Goal: Task Accomplishment & Management: Use online tool/utility

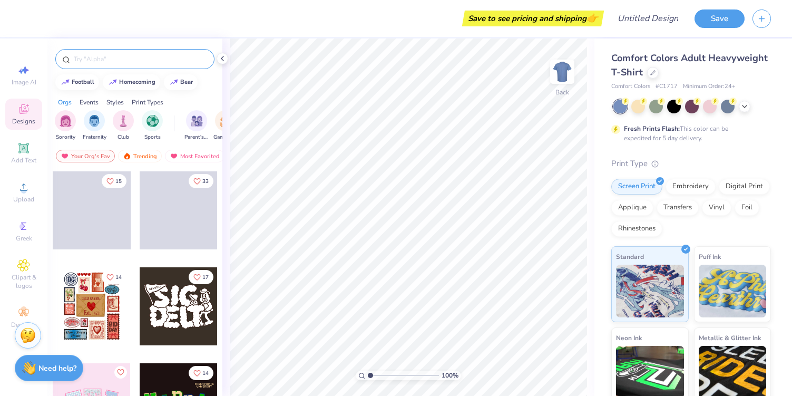
click at [117, 60] on input "text" at bounding box center [140, 59] width 135 height 11
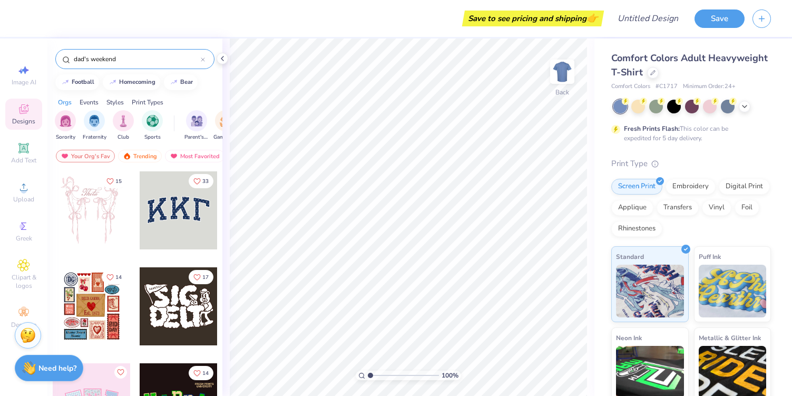
type input "dad's weekend"
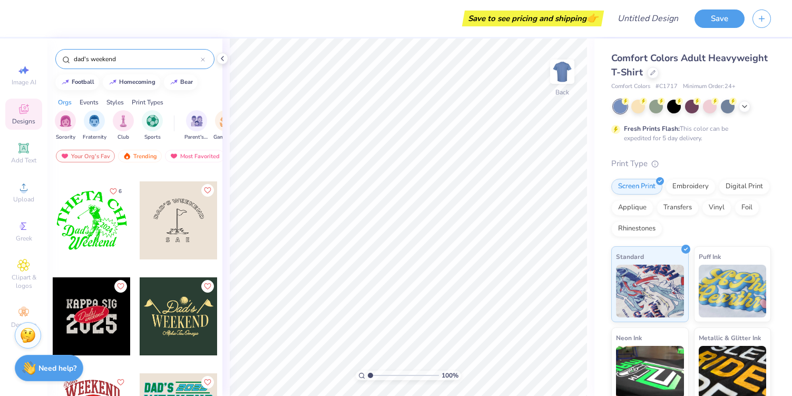
scroll to position [81, 0]
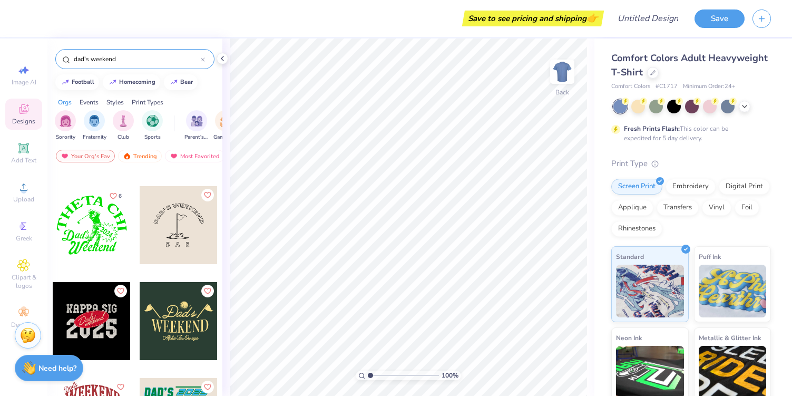
click at [172, 325] on div at bounding box center [179, 321] width 78 height 78
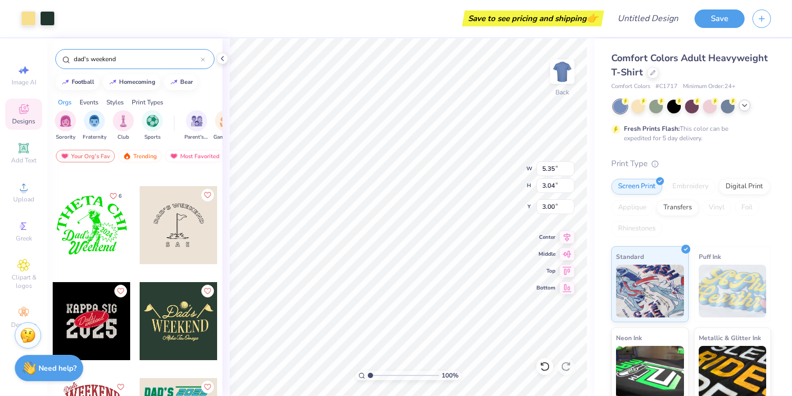
click at [744, 108] on icon at bounding box center [744, 105] width 8 height 8
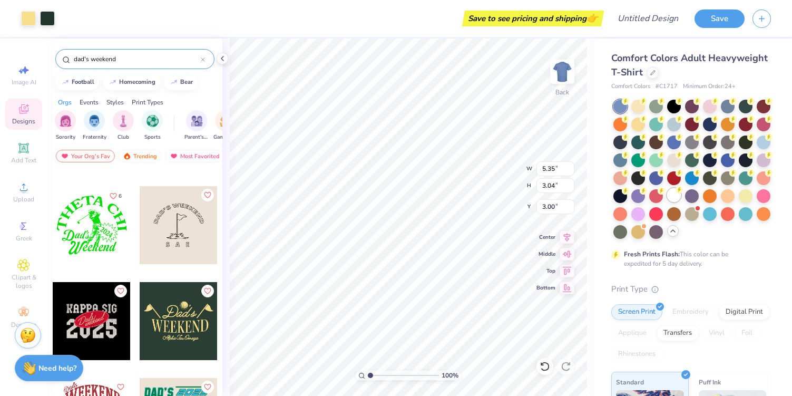
click at [676, 194] on div at bounding box center [674, 195] width 14 height 14
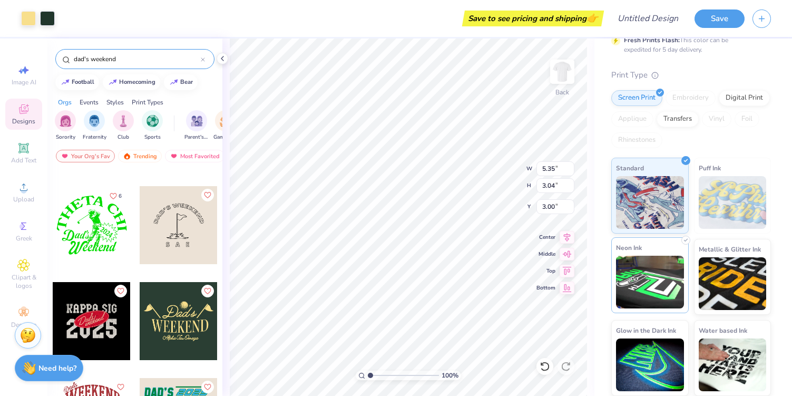
scroll to position [0, 0]
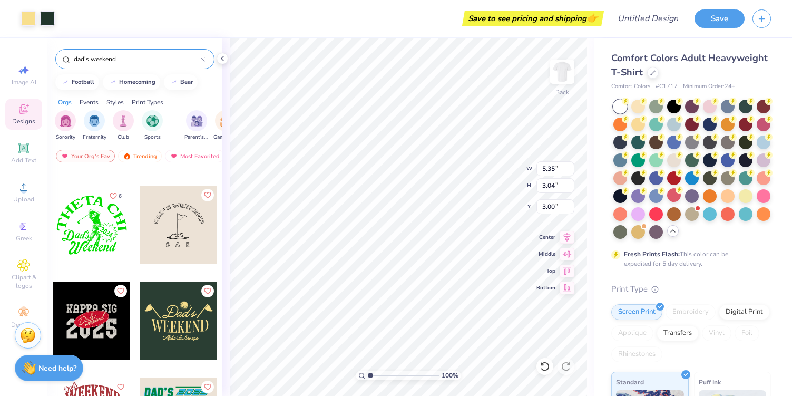
type input "8.44"
type input "4.80"
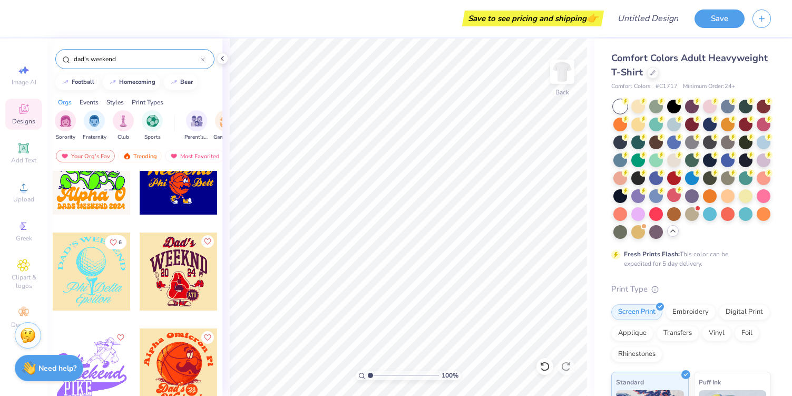
scroll to position [1768, 0]
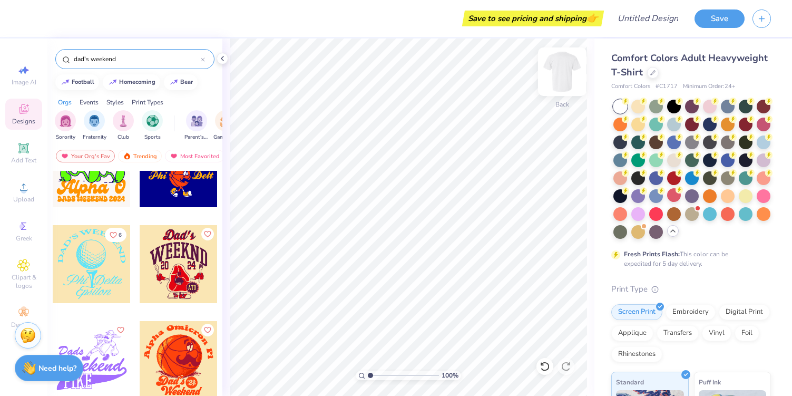
click at [562, 76] on img at bounding box center [562, 72] width 42 height 42
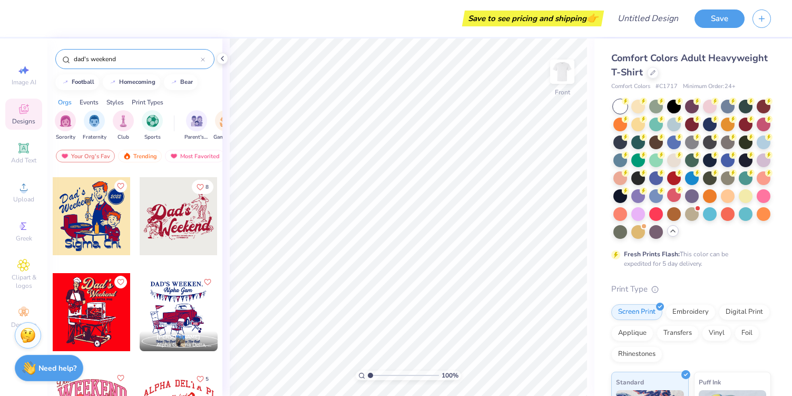
scroll to position [1242, 0]
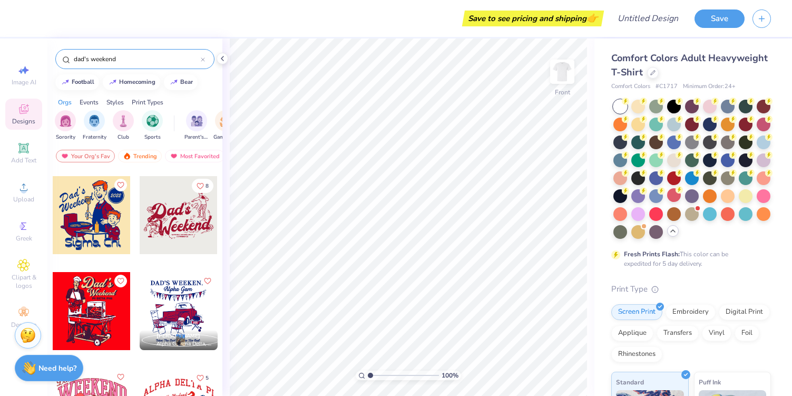
click at [168, 314] on div at bounding box center [179, 311] width 78 height 78
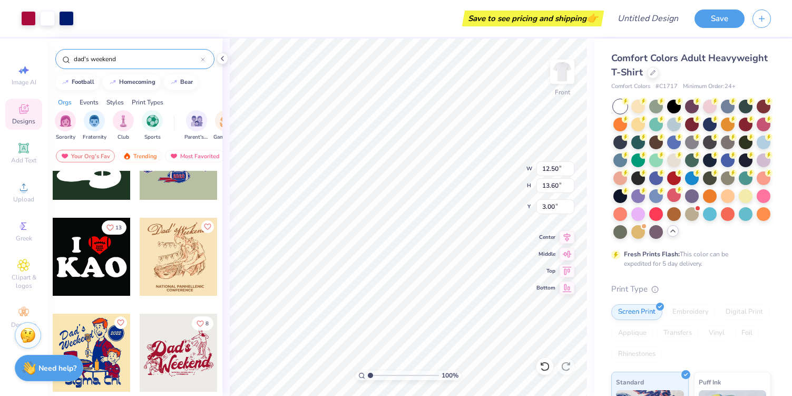
scroll to position [1065, 0]
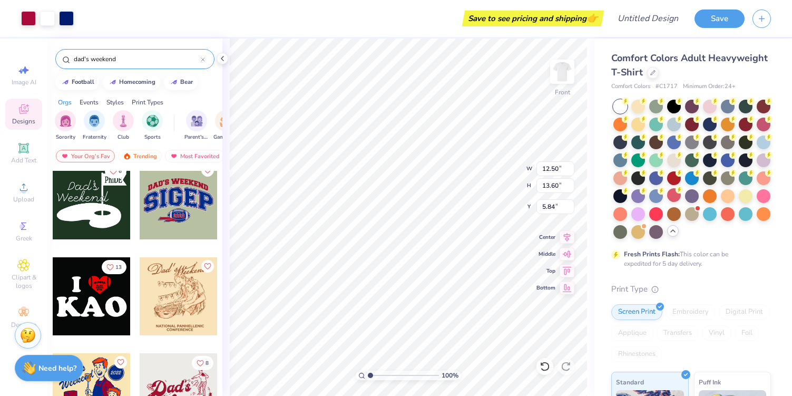
type input "5.84"
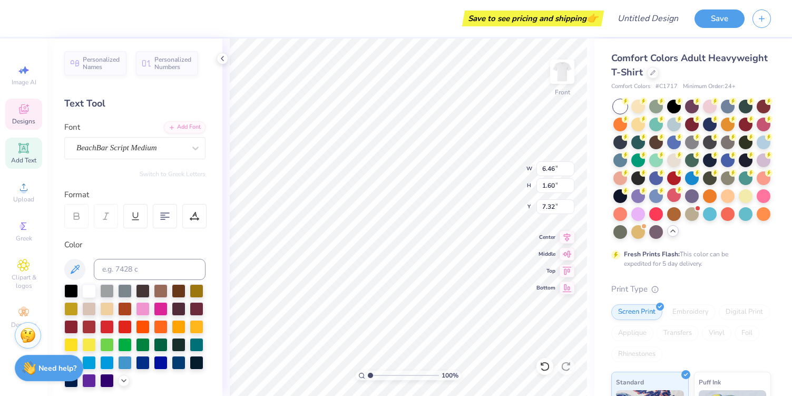
scroll to position [0, 0]
type textarea "A"
type textarea "Pi Beta Phi"
type input "7.13"
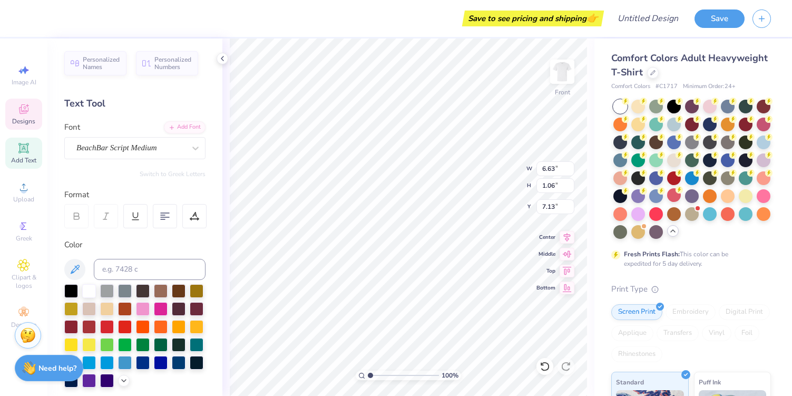
type input "10.03"
type input "2.06"
type input "8.27"
type input "0.22"
type input "0.45"
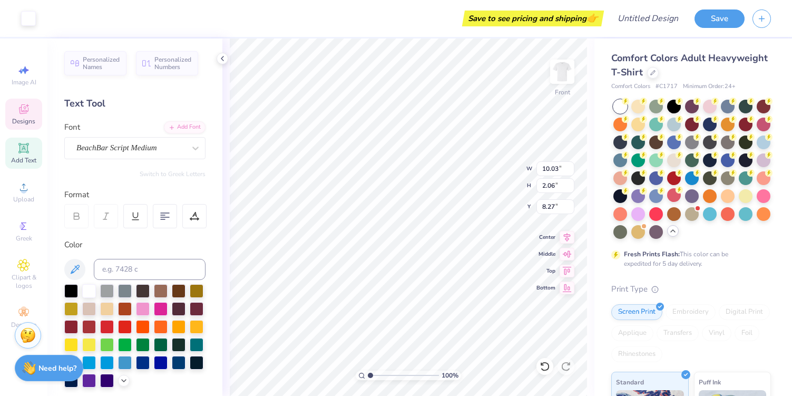
type input "8.90"
type input "9.15"
type input "4.78"
type input "8.77"
type input "6.63"
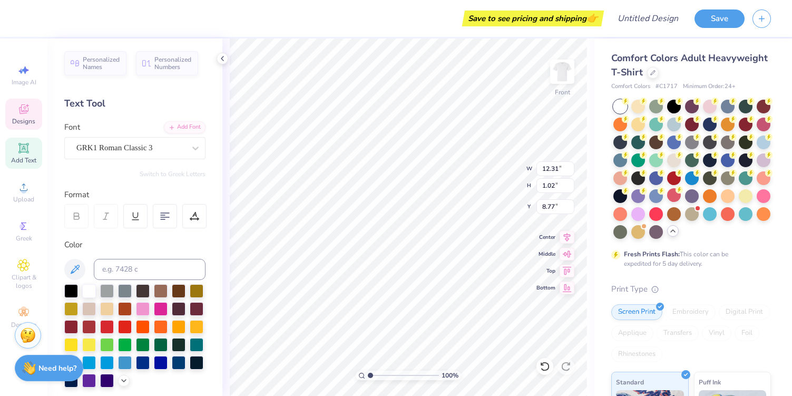
type input "1.06"
type input "6.13"
type input "12.31"
type input "1.02"
type input "8.23"
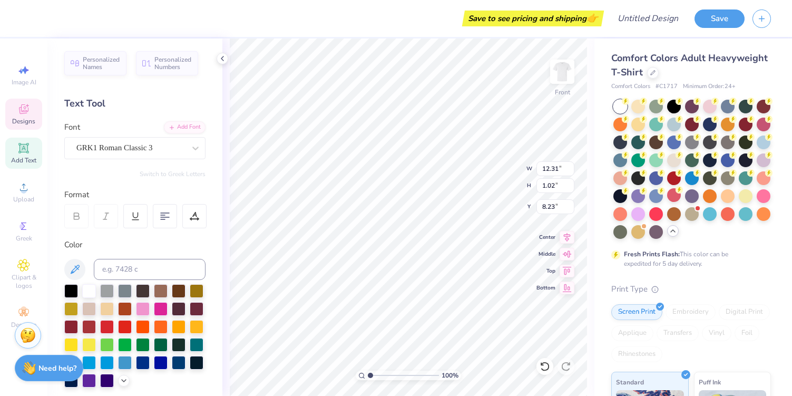
type input "6.63"
type input "1.06"
type input "6.85"
type input "10.24"
click at [27, 114] on icon at bounding box center [23, 109] width 13 height 13
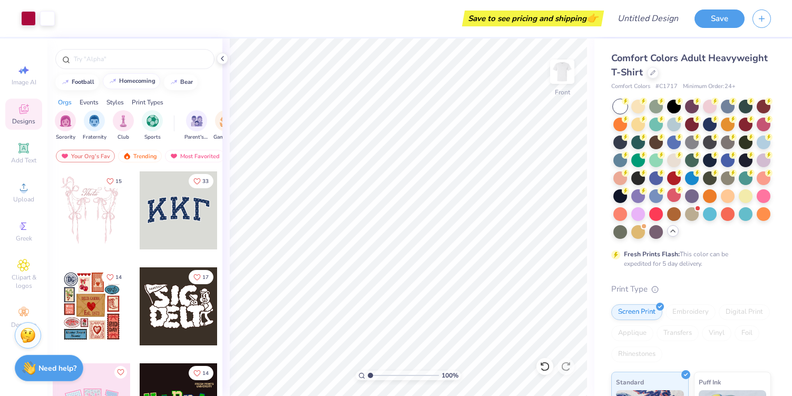
click at [126, 81] on div "homecoming" at bounding box center [137, 81] width 36 height 6
type input "homecoming"
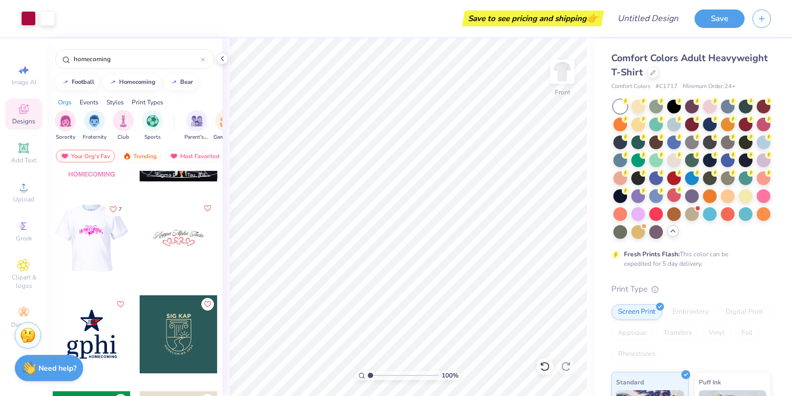
scroll to position [644, 0]
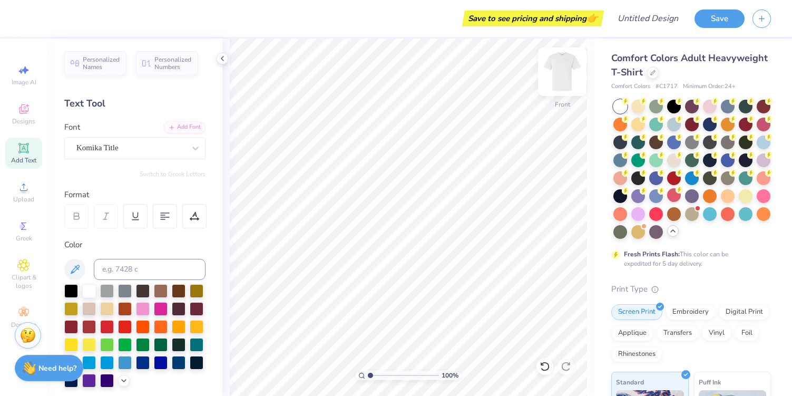
click at [562, 78] on img at bounding box center [562, 72] width 42 height 42
click at [22, 119] on span "Designs" at bounding box center [23, 121] width 23 height 8
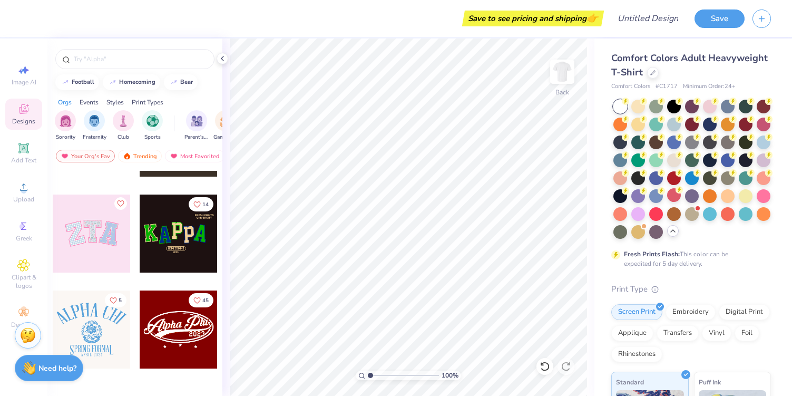
scroll to position [274, 0]
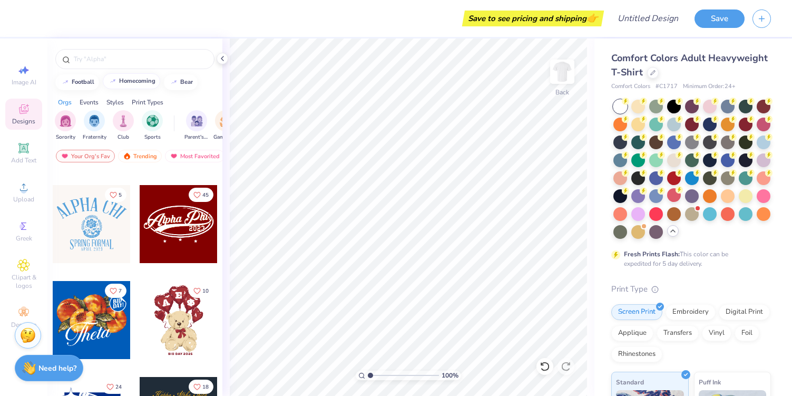
click at [123, 80] on div "homecoming" at bounding box center [137, 81] width 36 height 6
type input "homecoming"
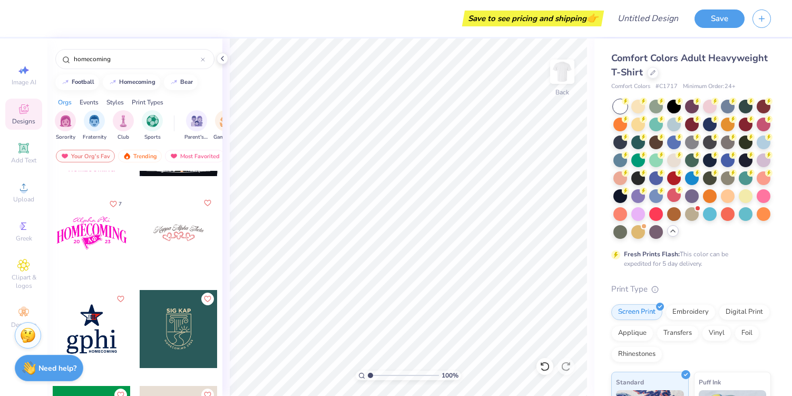
scroll to position [658, 0]
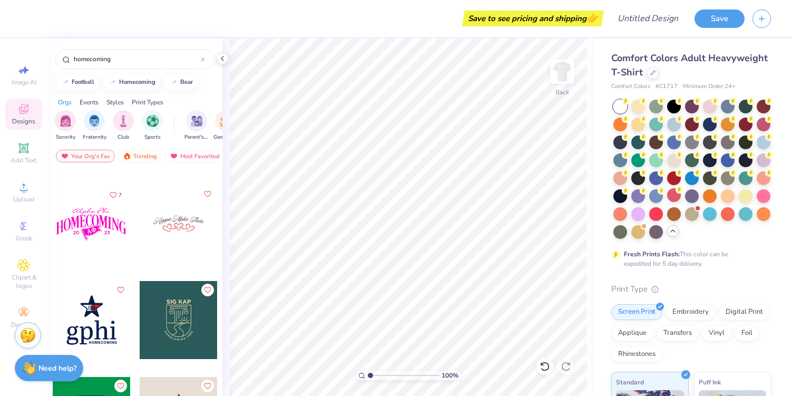
click at [52, 222] on div at bounding box center [13, 224] width 78 height 78
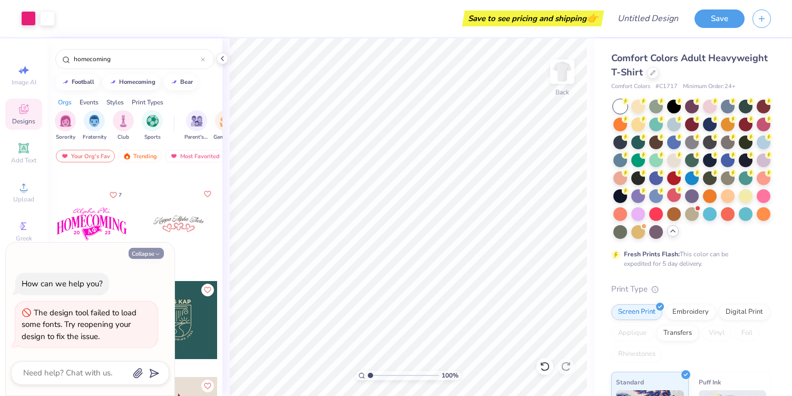
click at [154, 257] on button "Collapse" at bounding box center [146, 253] width 35 height 11
type textarea "x"
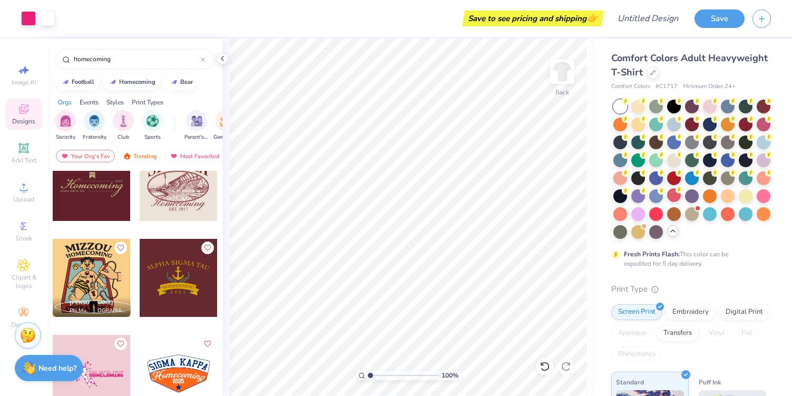
scroll to position [1101, 0]
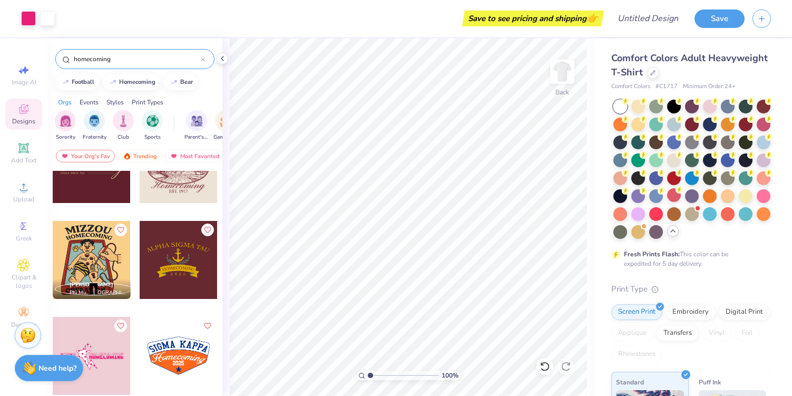
drag, startPoint x: 132, startPoint y: 61, endPoint x: 52, endPoint y: 61, distance: 80.1
click at [52, 61] on div "homecoming" at bounding box center [134, 56] width 175 height 36
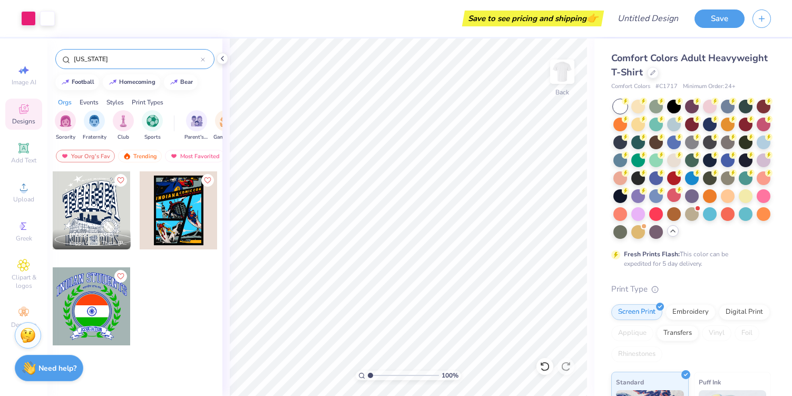
drag, startPoint x: 106, startPoint y: 56, endPoint x: 50, endPoint y: 56, distance: 55.8
click at [50, 56] on div "[US_STATE]" at bounding box center [134, 56] width 175 height 36
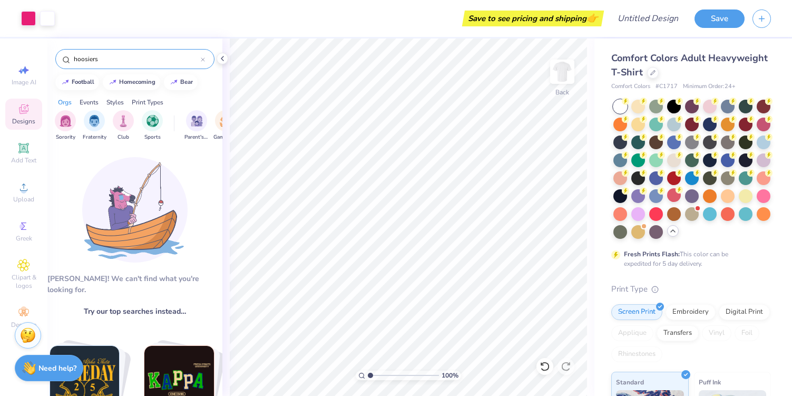
drag, startPoint x: 109, startPoint y: 59, endPoint x: 57, endPoint y: 59, distance: 51.6
click at [57, 59] on div "hoosiers" at bounding box center [134, 59] width 159 height 20
type input "pi phi"
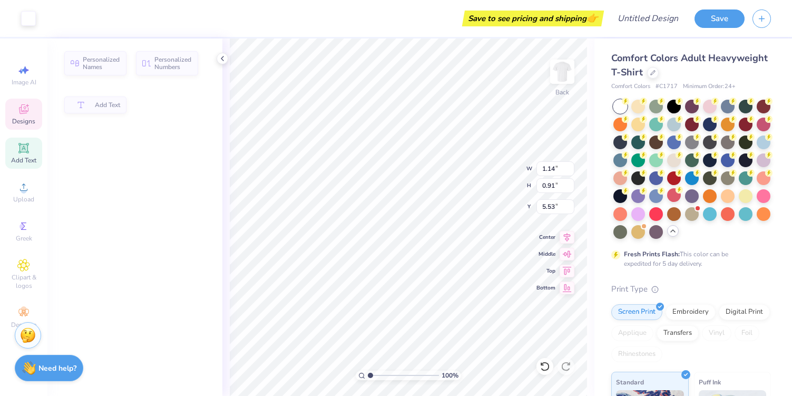
type input "5.33"
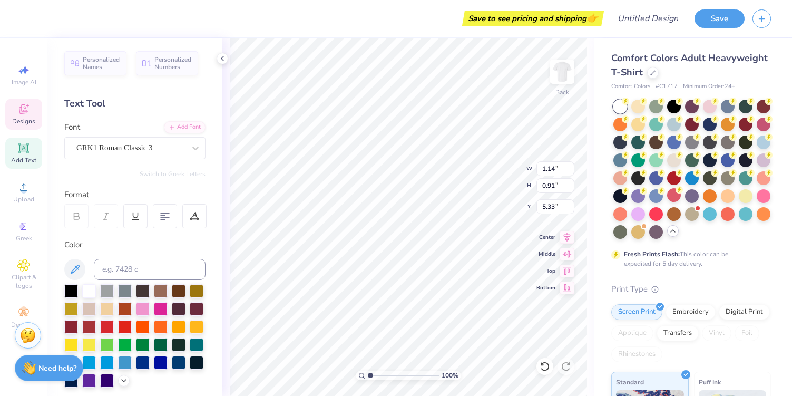
type textarea "PBF"
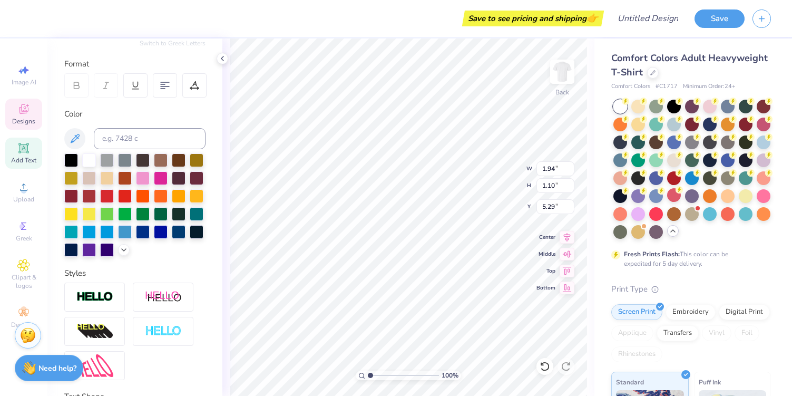
scroll to position [217, 0]
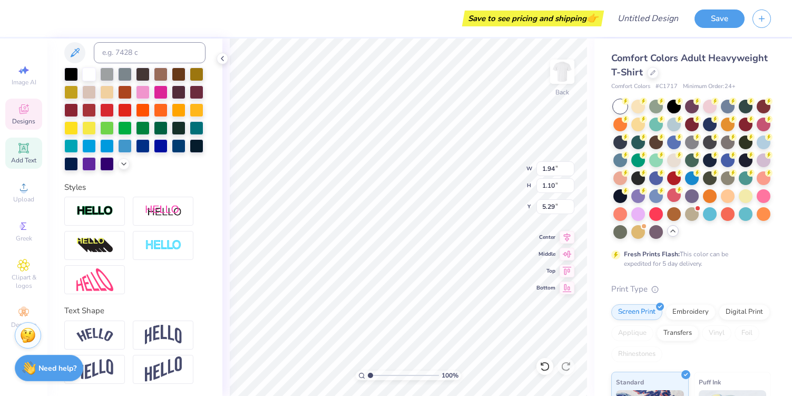
type input "5.28"
type input "1.51"
type input "0.85"
type input "5.38"
click at [28, 113] on icon at bounding box center [23, 109] width 13 height 13
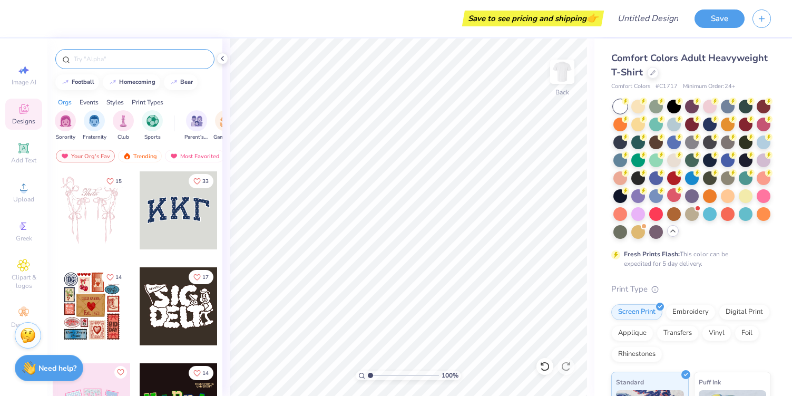
click at [112, 61] on input "text" at bounding box center [140, 59] width 135 height 11
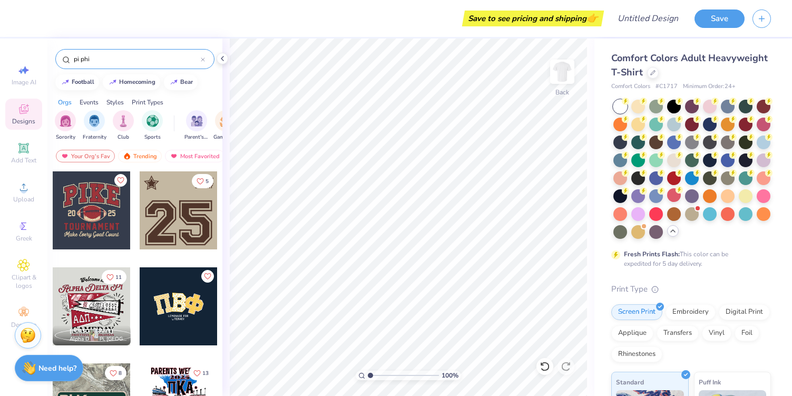
type input "pi phi"
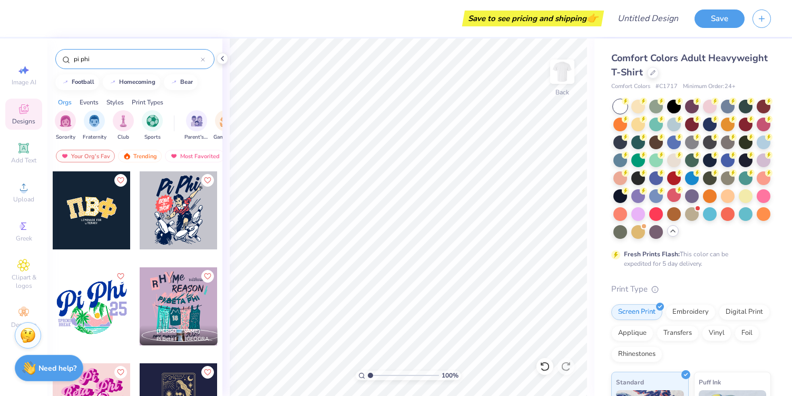
click at [105, 209] on div at bounding box center [92, 210] width 78 height 78
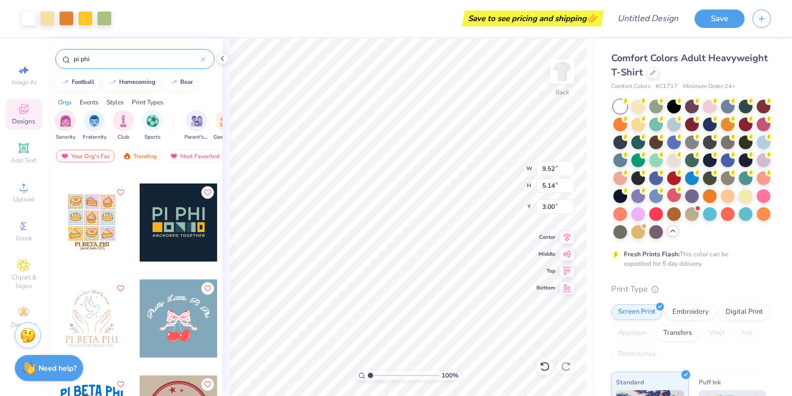
scroll to position [955, 0]
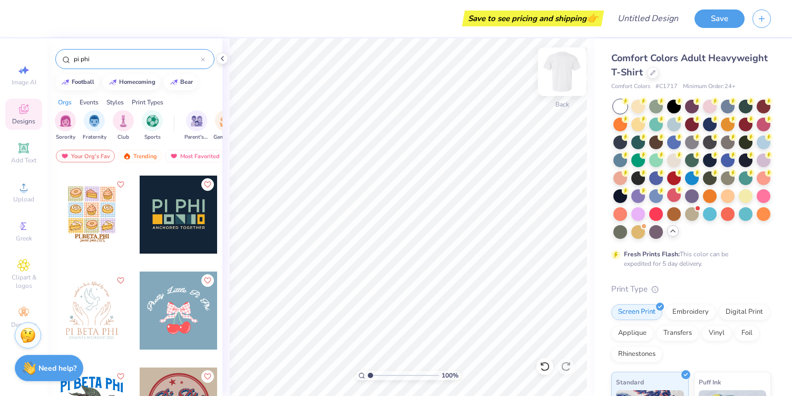
click at [573, 68] on img at bounding box center [562, 72] width 42 height 42
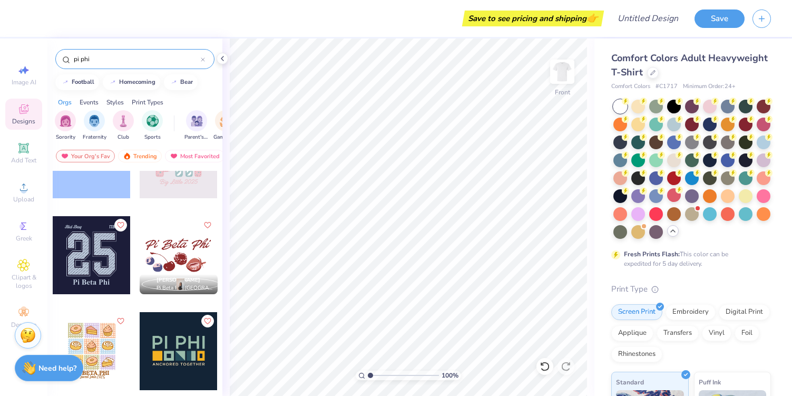
scroll to position [817, 0]
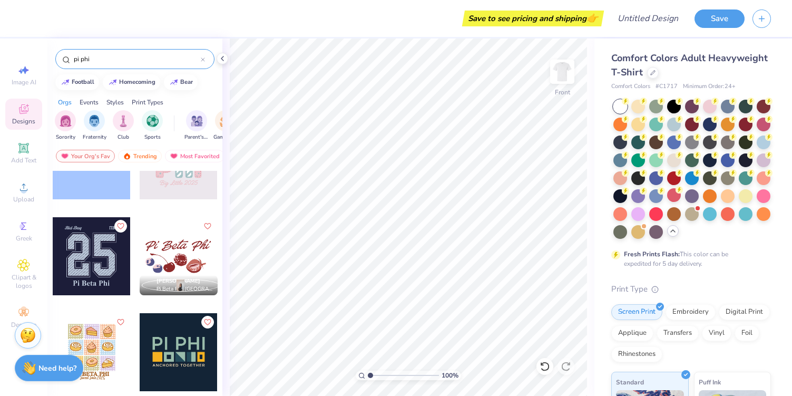
click at [84, 256] on div at bounding box center [92, 256] width 78 height 78
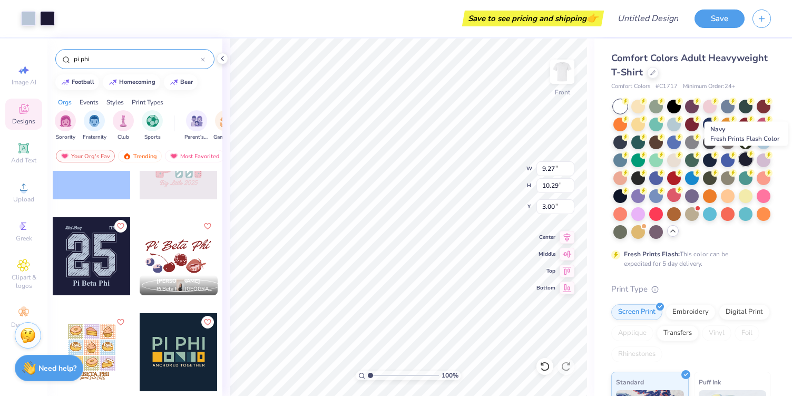
click at [744, 159] on div at bounding box center [746, 159] width 14 height 14
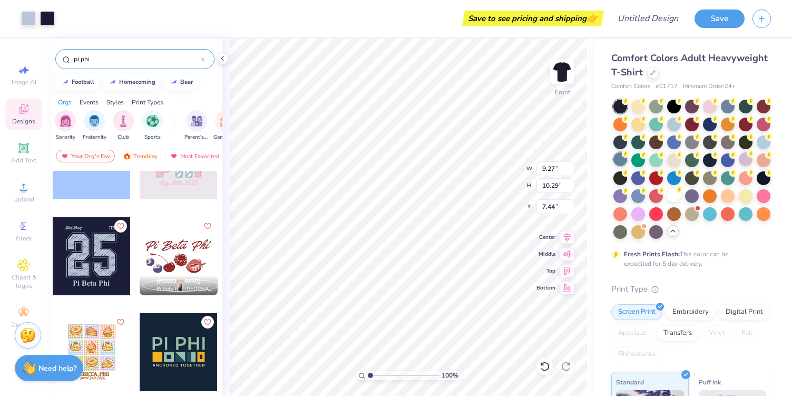
type input "7.44"
type input "11.53"
type input "12.81"
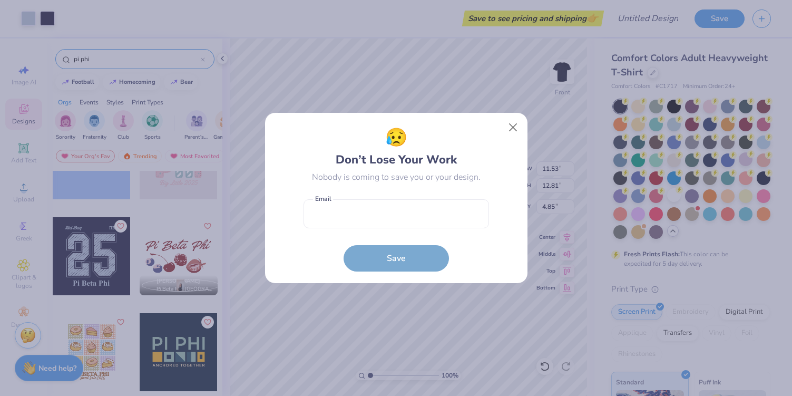
click at [458, 165] on div "😥 Don’t Lose Your Work Nobody is coming to save you or your design." at bounding box center [395, 153] width 185 height 59
click at [511, 126] on button "Close" at bounding box center [513, 127] width 20 height 20
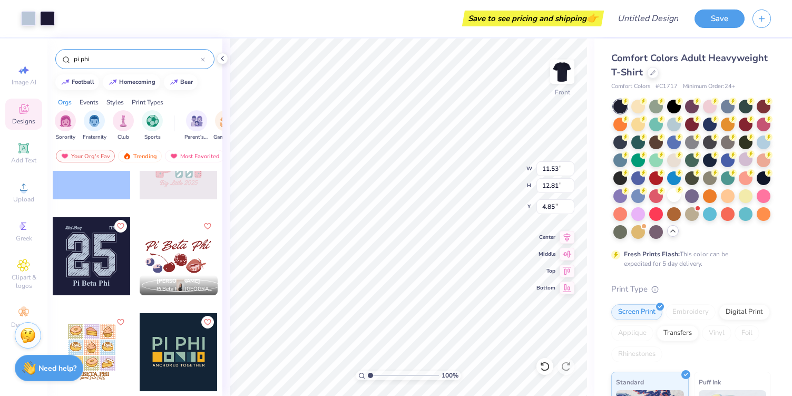
type input "6.44"
type input "10.54"
type input "11.71"
type input "6.26"
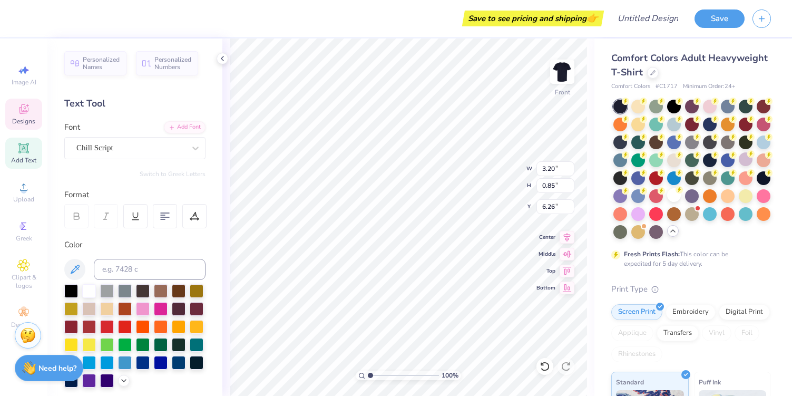
type textarea "B"
type textarea "Dad's Weekend"
type input "6.30"
type input "7.17"
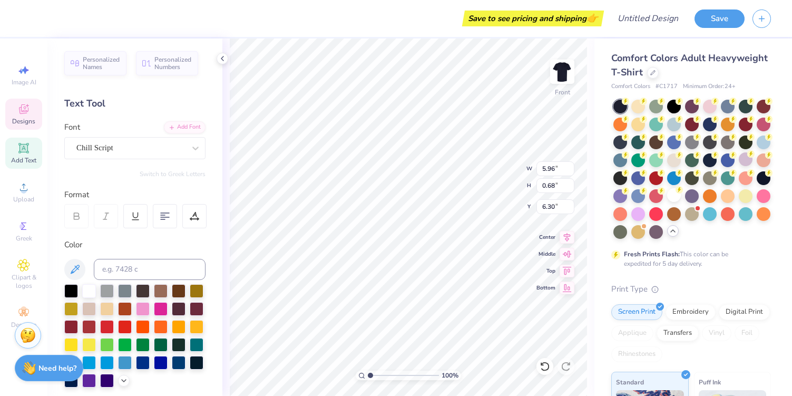
type input "1.10"
type input "16.88"
type input "5.96"
type input "0.68"
type input "6.30"
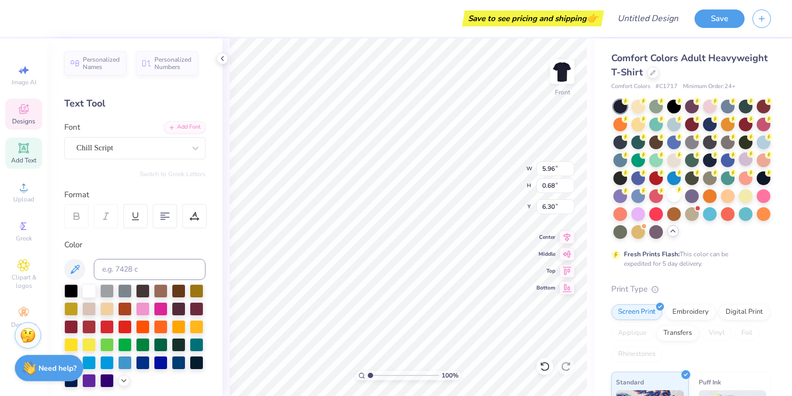
scroll to position [0, 0]
type textarea "D"
type textarea "Pi Beta Phi"
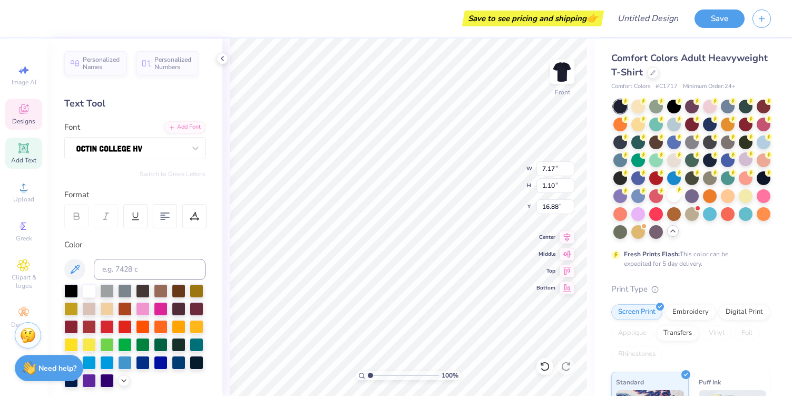
type textarea "P"
type textarea "DAD'S WEEKEND"
type input "19.12"
type input "1.79"
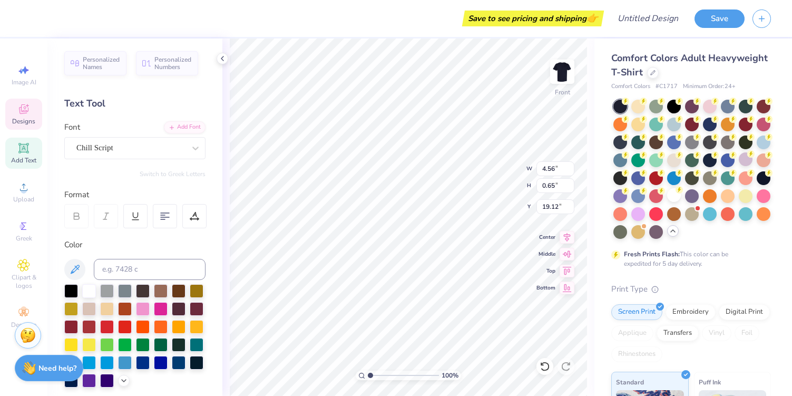
type input "0.64"
type input "19.77"
type input "10.20"
type input "1.16"
type input "5.82"
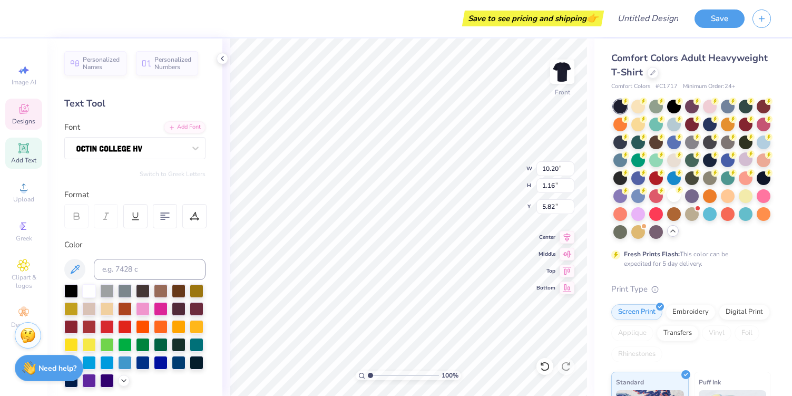
type input "4.56"
type input "0.65"
type input "4.85"
type input "1.79"
type input "0.64"
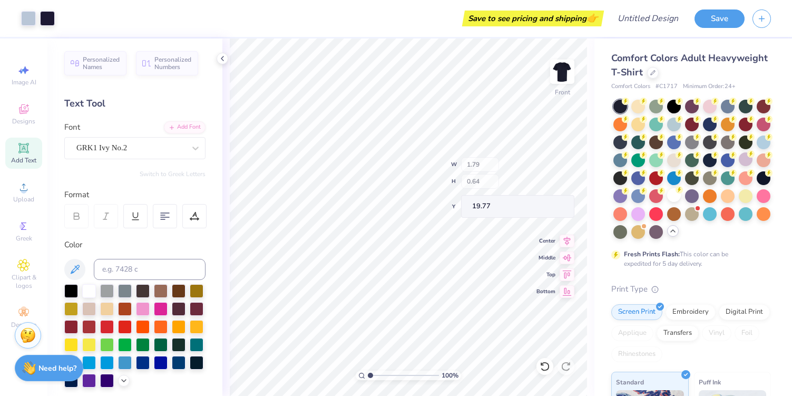
type input "16.68"
type input "5.31"
type input "5.76"
click at [560, 81] on img at bounding box center [562, 72] width 42 height 42
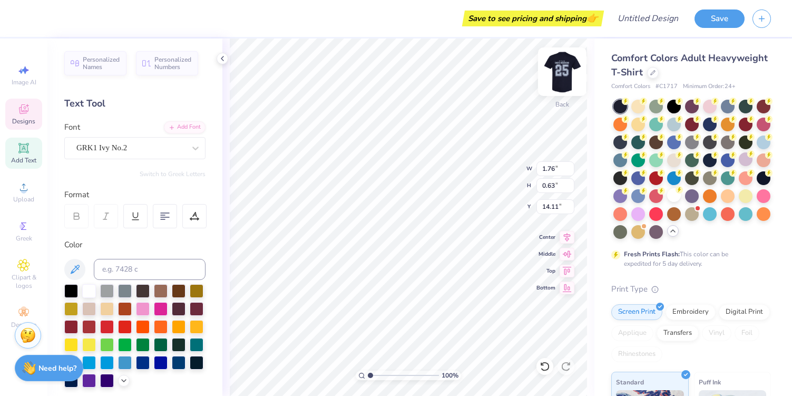
type input "5.15"
type input "3.93"
type input "1.39"
type input "4.34"
click at [567, 72] on img at bounding box center [562, 72] width 42 height 42
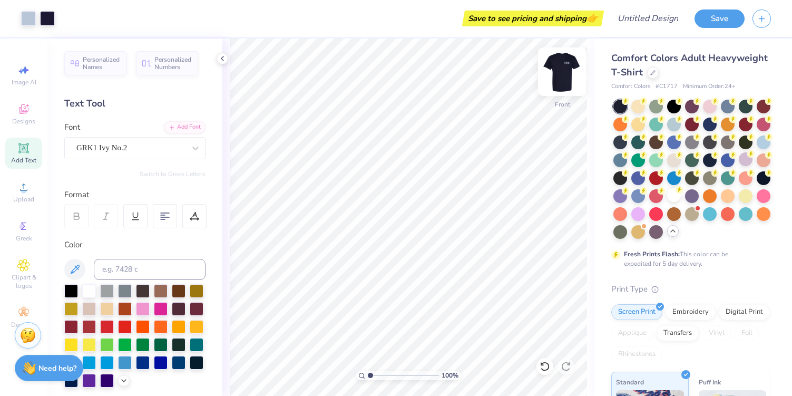
click at [565, 72] on img at bounding box center [562, 72] width 42 height 42
click at [565, 68] on img at bounding box center [562, 72] width 42 height 42
click at [557, 77] on img at bounding box center [562, 72] width 42 height 42
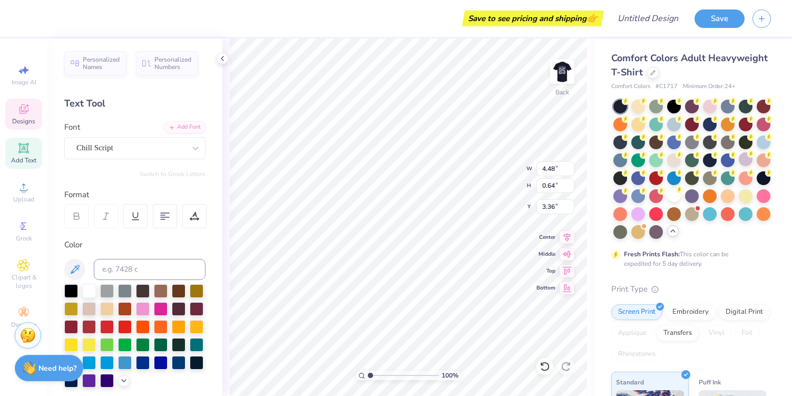
scroll to position [0, 3]
type textarea "Dad's Weekend"
type input "5.73"
type input "4.10"
type input "4.76"
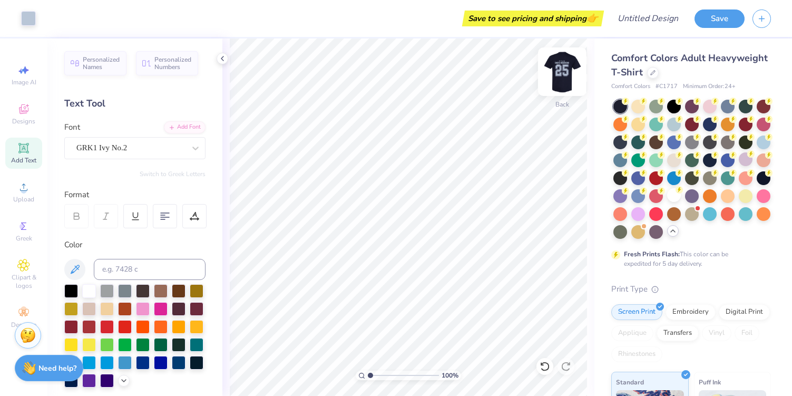
click at [568, 62] on img at bounding box center [562, 72] width 42 height 42
click at [566, 65] on img at bounding box center [562, 72] width 42 height 42
click at [566, 65] on img at bounding box center [562, 71] width 21 height 21
click at [568, 69] on img at bounding box center [562, 72] width 42 height 42
click at [561, 69] on img at bounding box center [562, 72] width 42 height 42
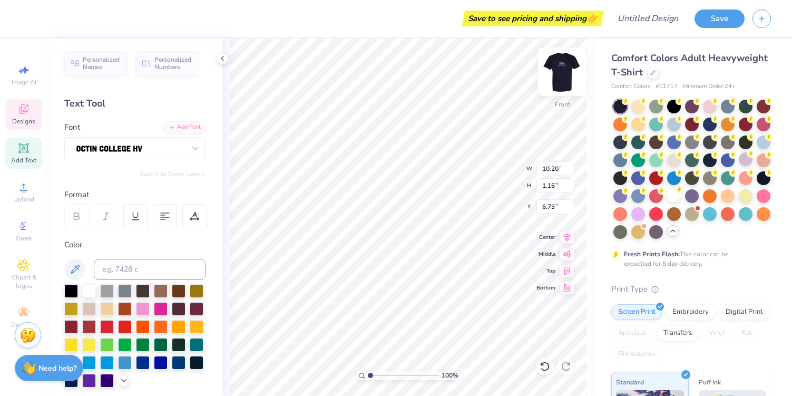
scroll to position [0, 0]
type textarea "D"
type textarea "Pi BETA PHI"
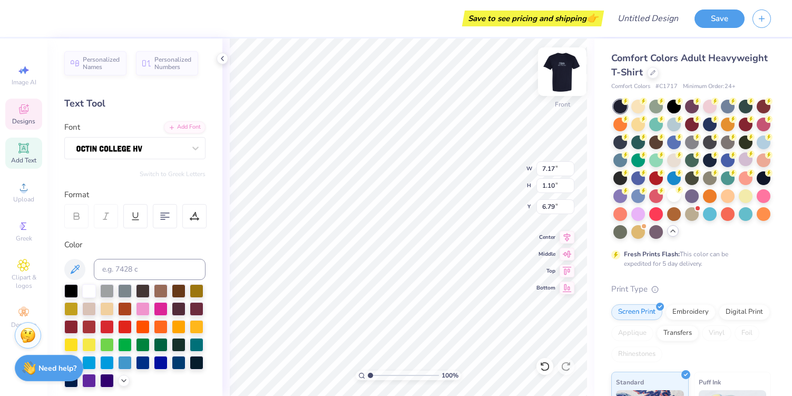
type input "9.96"
type input "1.53"
type input "6.25"
type input "7.82"
type input "7.00"
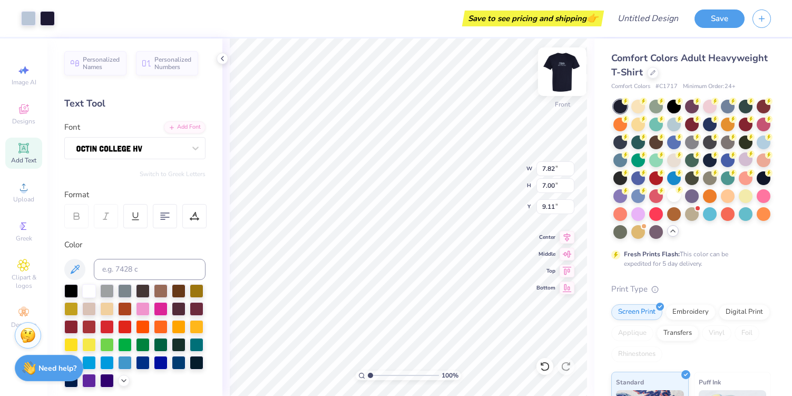
type input "8.54"
type input "9.08"
type input "8.13"
click at [492, 172] on div "100 % Front W 9.08 H 8.13 Y 8.54 Center Middle Top Bottom" at bounding box center [408, 216] width 372 height 357
type input "6.43"
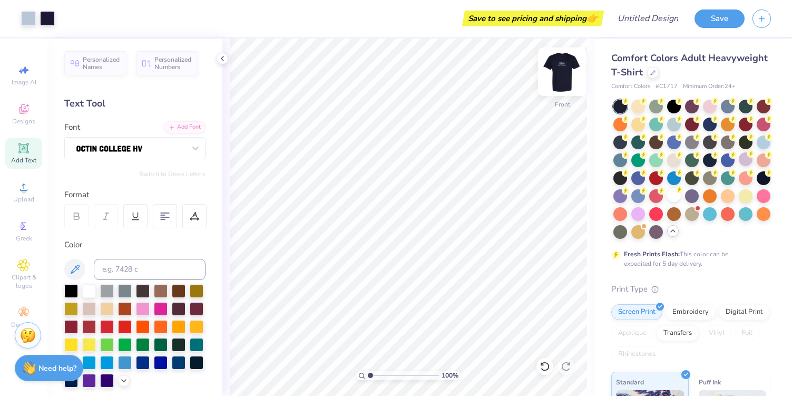
click at [560, 70] on img at bounding box center [562, 72] width 42 height 42
click at [560, 70] on img at bounding box center [562, 71] width 21 height 21
click at [564, 63] on img at bounding box center [562, 72] width 42 height 42
click at [567, 70] on img at bounding box center [562, 72] width 42 height 42
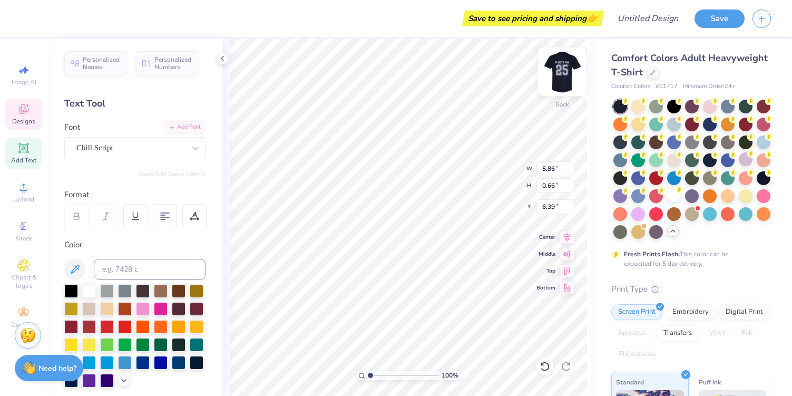
click at [564, 72] on img at bounding box center [562, 72] width 42 height 42
type input "17.21"
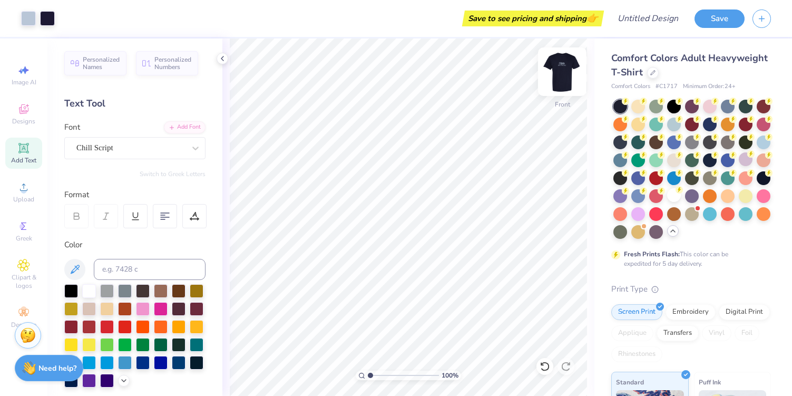
click at [562, 70] on img at bounding box center [562, 72] width 42 height 42
click at [562, 70] on img at bounding box center [562, 71] width 21 height 21
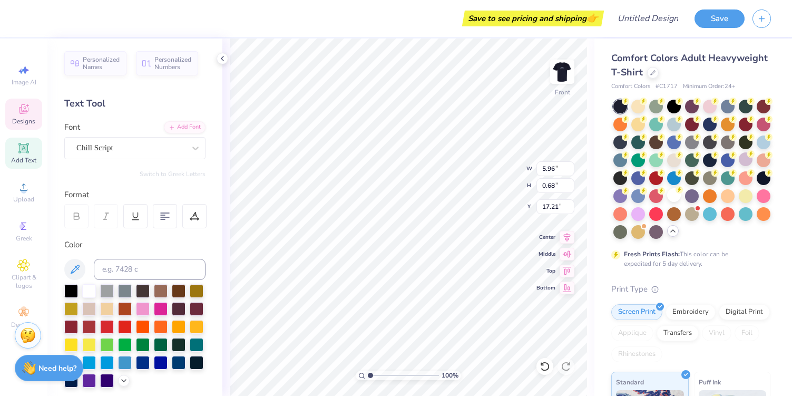
scroll to position [0, 0]
type textarea "D"
type textarea "[DATE]-[DATE]"
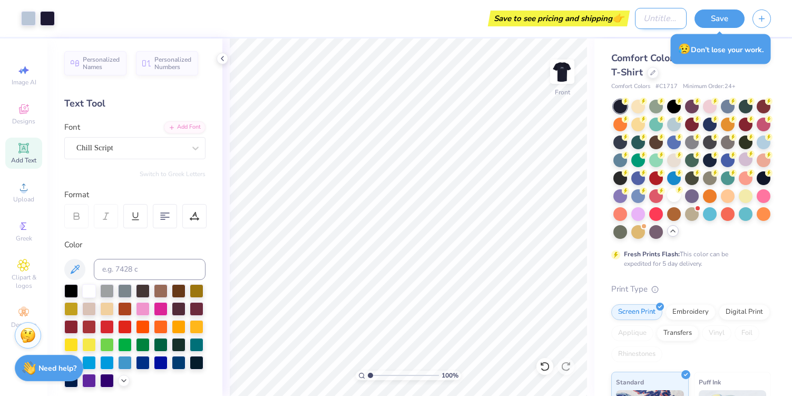
click at [648, 23] on input "Design Title" at bounding box center [661, 18] width 52 height 21
type input "Jersey Inspo"
click at [725, 15] on button "Save" at bounding box center [719, 17] width 50 height 18
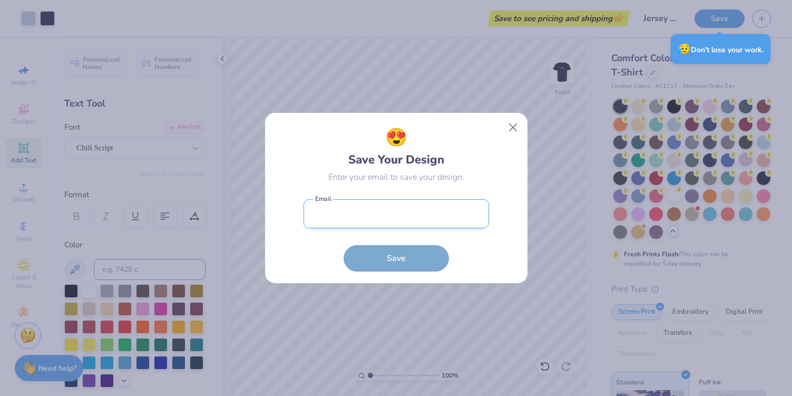
click at [410, 217] on input "email" at bounding box center [395, 213] width 185 height 29
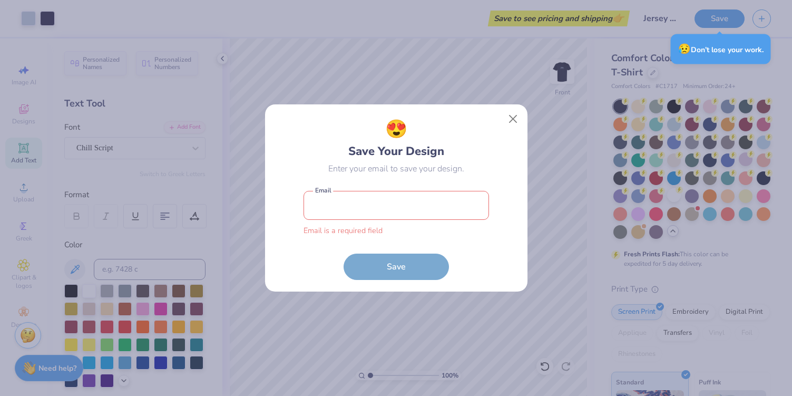
type input "[EMAIL_ADDRESS][DOMAIN_NAME]"
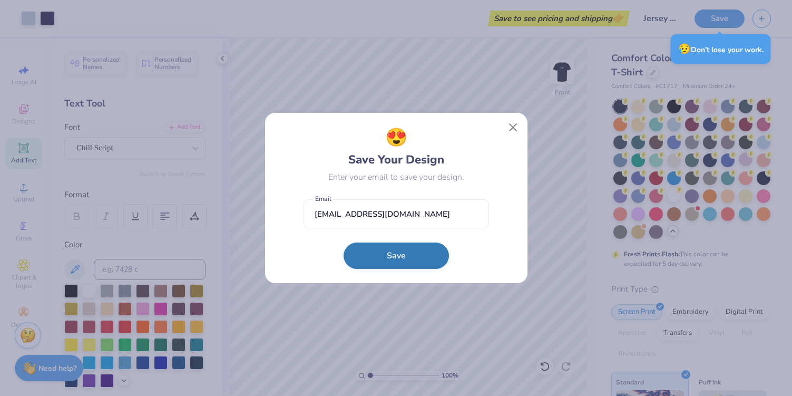
click at [402, 259] on button "Save" at bounding box center [396, 255] width 105 height 26
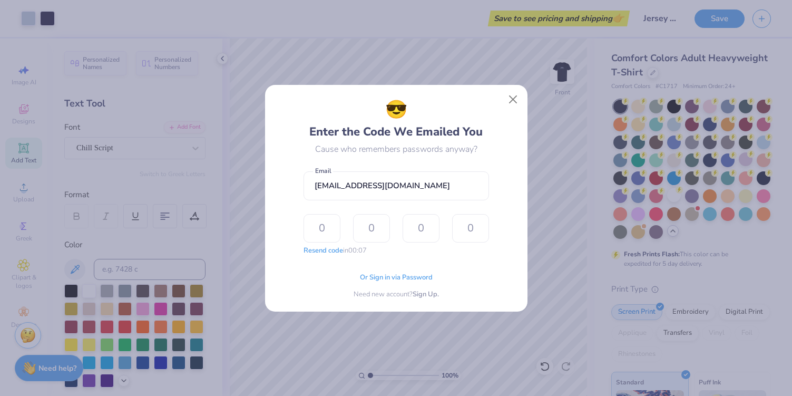
type input "4"
type input "5"
type input "2"
type input "7"
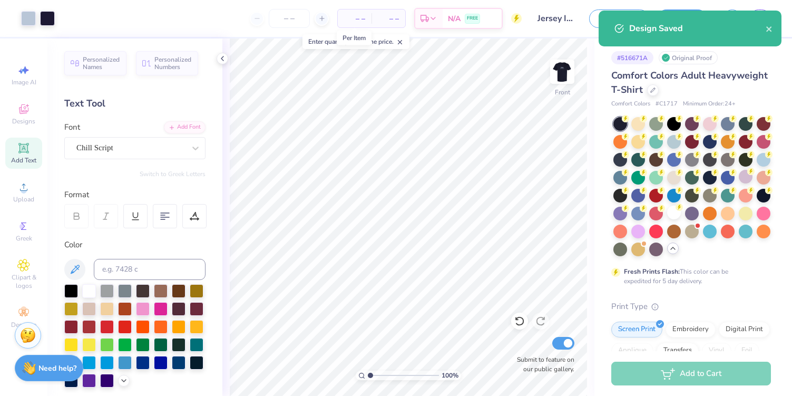
click at [361, 17] on span "– –" at bounding box center [354, 18] width 21 height 11
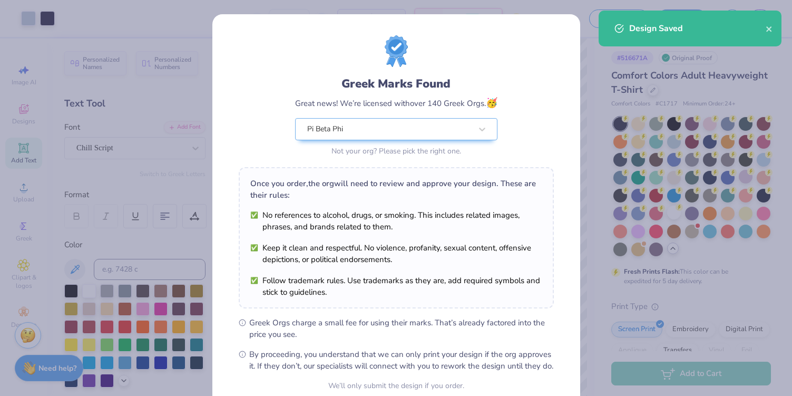
scroll to position [97, 0]
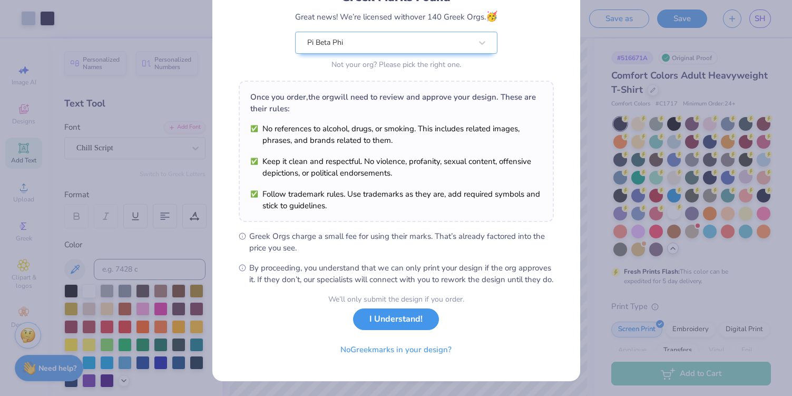
click at [409, 326] on button "I Understand!" at bounding box center [396, 319] width 86 height 22
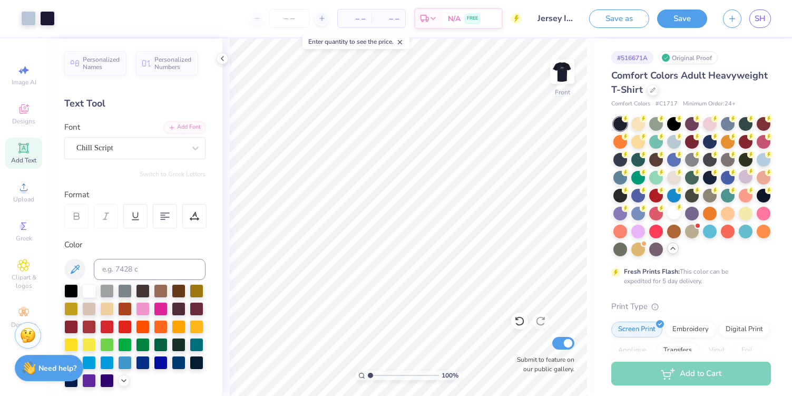
click at [367, 16] on div "– – Per Item" at bounding box center [355, 18] width 34 height 18
click at [356, 17] on span "– –" at bounding box center [354, 18] width 21 height 11
click at [388, 19] on span "– –" at bounding box center [388, 18] width 21 height 11
click at [297, 17] on input "number" at bounding box center [289, 18] width 41 height 19
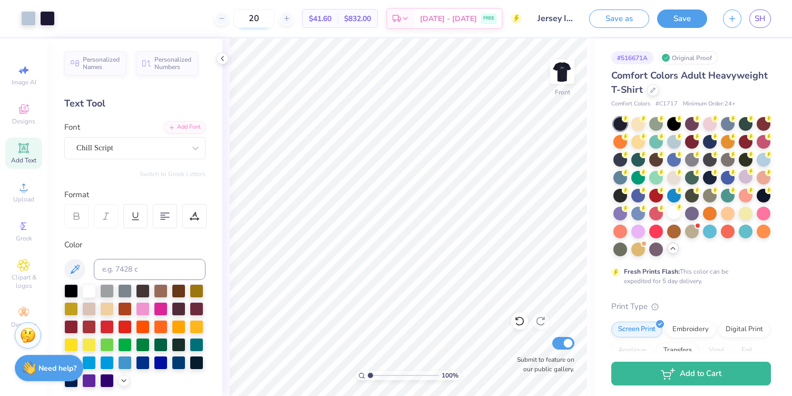
drag, startPoint x: 276, startPoint y: 18, endPoint x: 260, endPoint y: 18, distance: 16.3
click at [260, 18] on input "20" at bounding box center [253, 18] width 41 height 19
click at [765, 17] on span "SH" at bounding box center [759, 19] width 11 height 12
click at [565, 73] on img at bounding box center [562, 72] width 42 height 42
click at [222, 58] on icon at bounding box center [222, 58] width 8 height 8
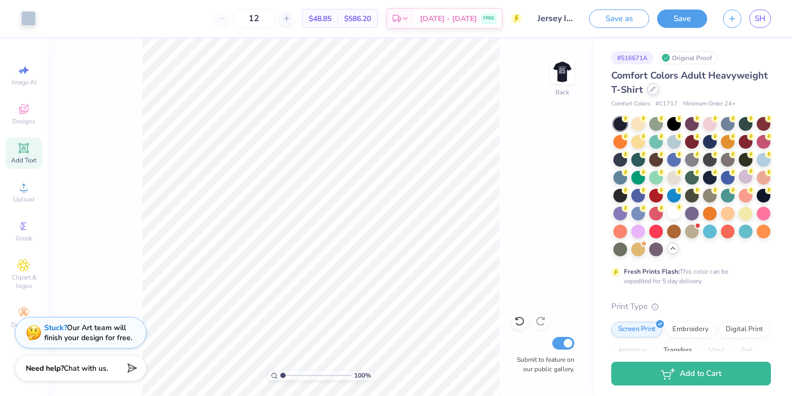
click at [655, 91] on div at bounding box center [653, 89] width 12 height 12
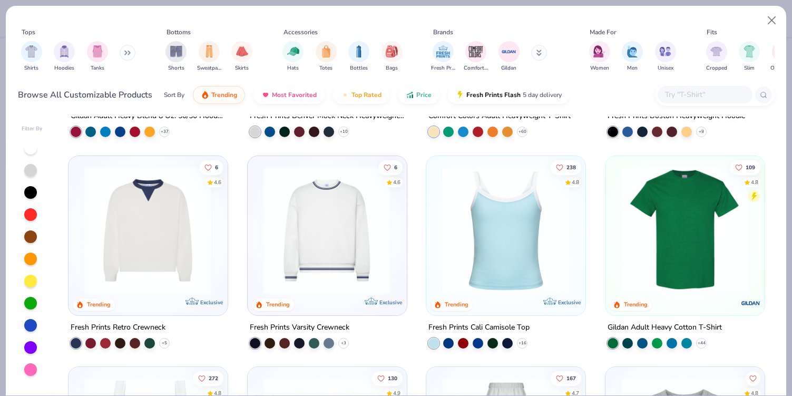
scroll to position [199, 0]
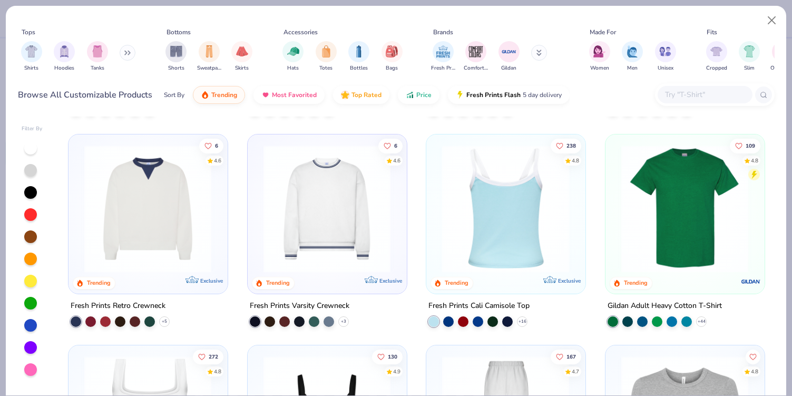
click at [437, 230] on img at bounding box center [368, 207] width 138 height 127
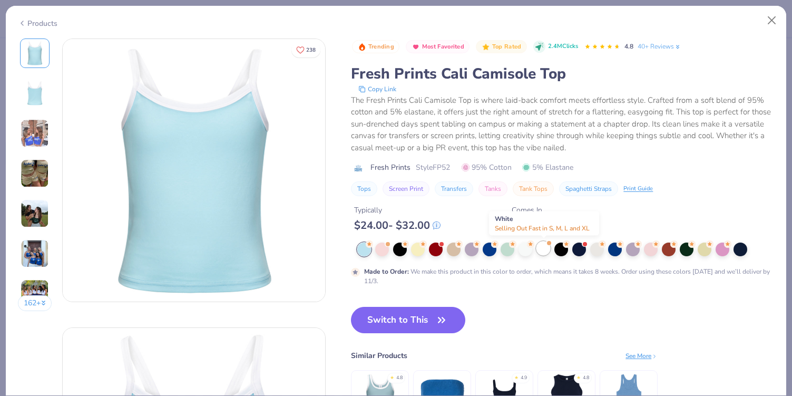
click at [543, 249] on div at bounding box center [543, 248] width 14 height 14
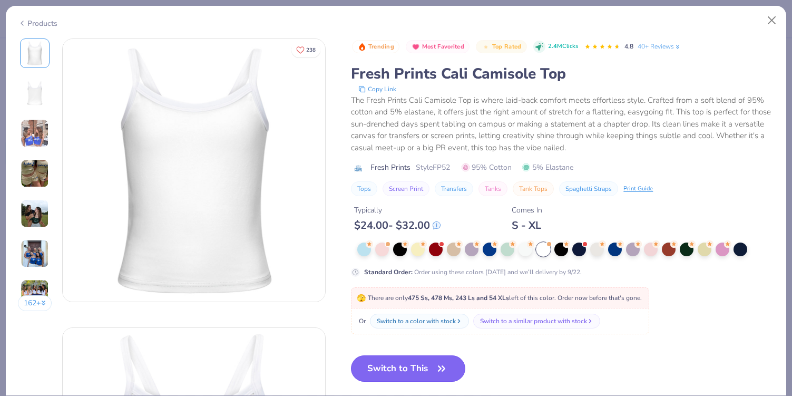
click at [407, 363] on button "Switch to This" at bounding box center [408, 368] width 114 height 26
type input "50"
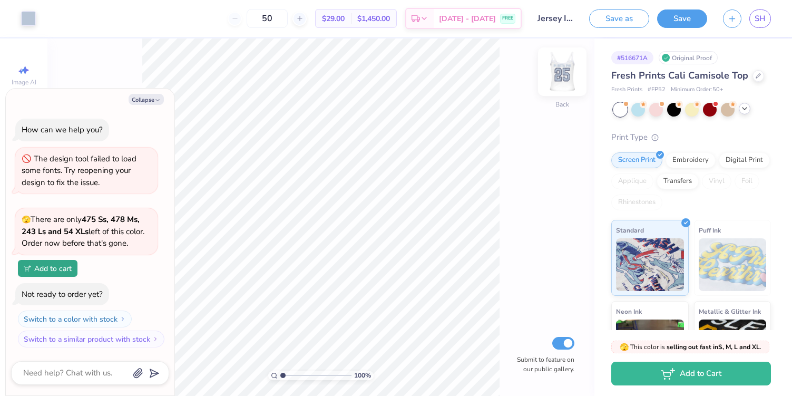
click at [561, 67] on img at bounding box center [562, 72] width 42 height 42
click at [756, 76] on icon at bounding box center [758, 75] width 4 height 4
type textarea "x"
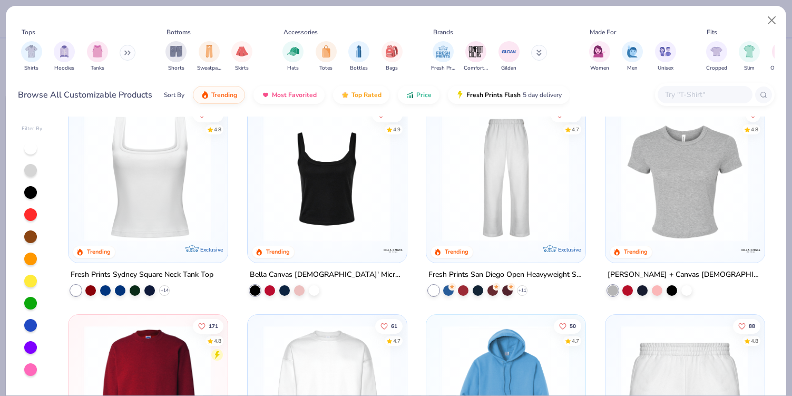
scroll to position [422, 0]
